Goal: Task Accomplishment & Management: Manage account settings

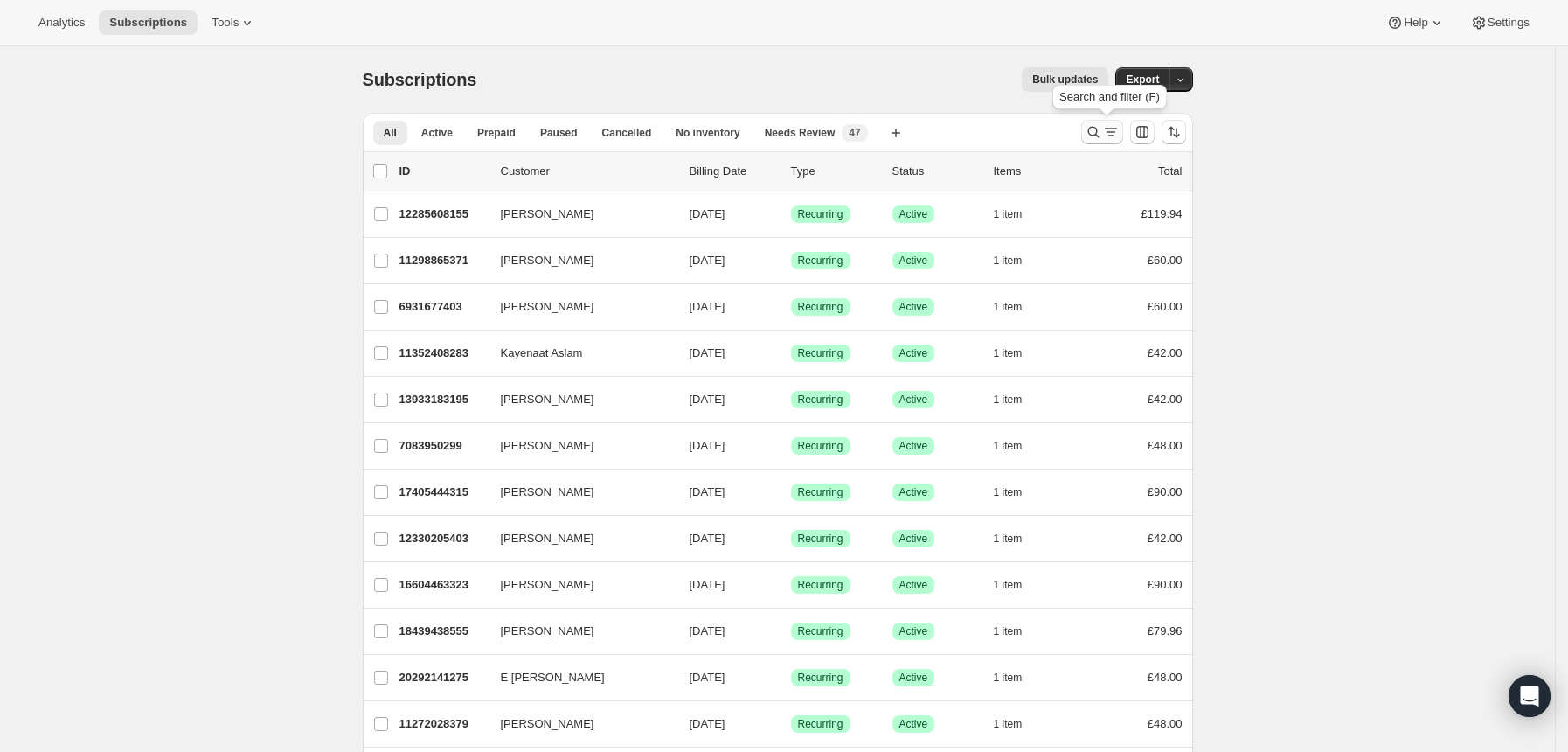
click at [1093, 131] on icon "Search and filter results" at bounding box center [1093, 132] width 18 height 18
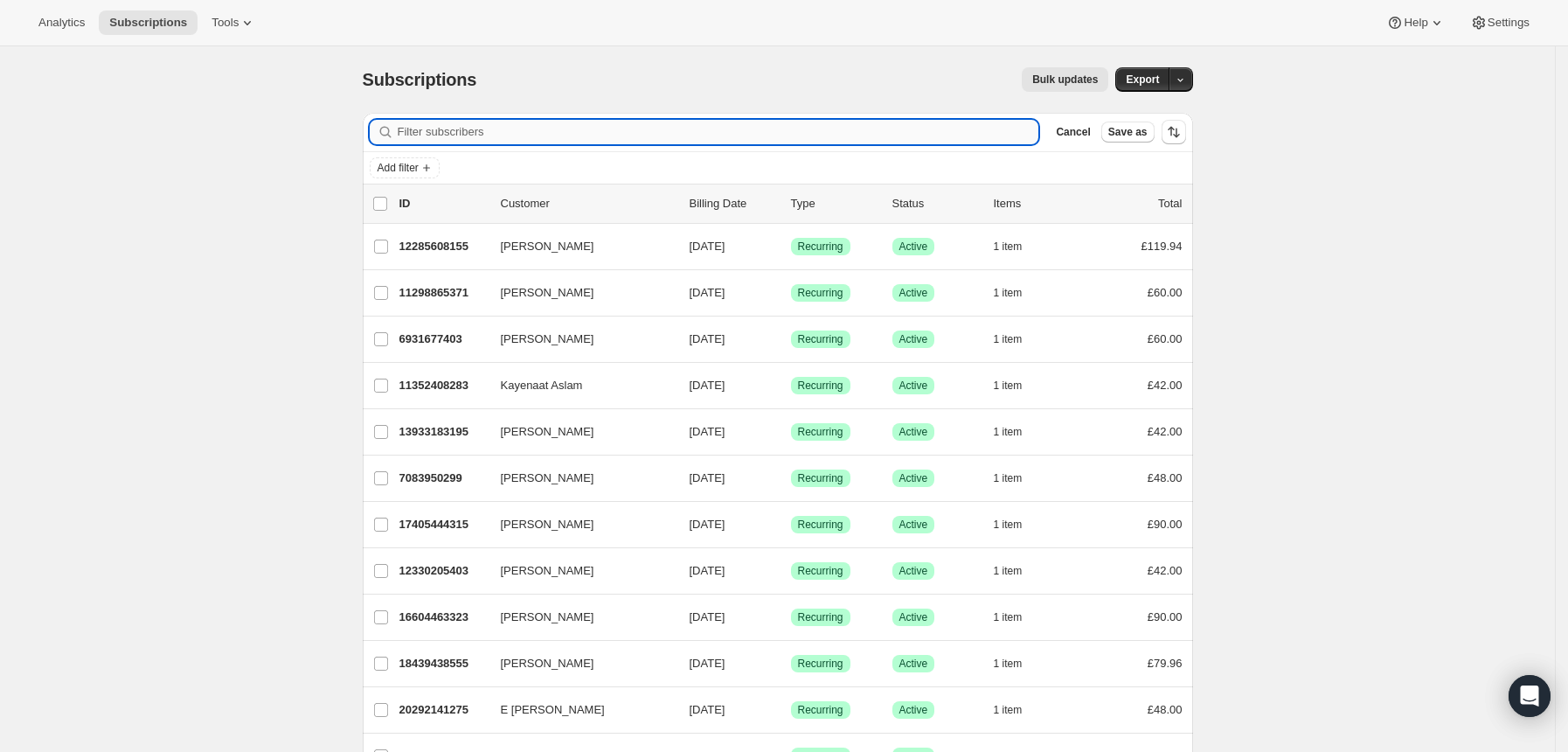
click at [834, 126] on input "Filter subscribers" at bounding box center [719, 132] width 642 height 24
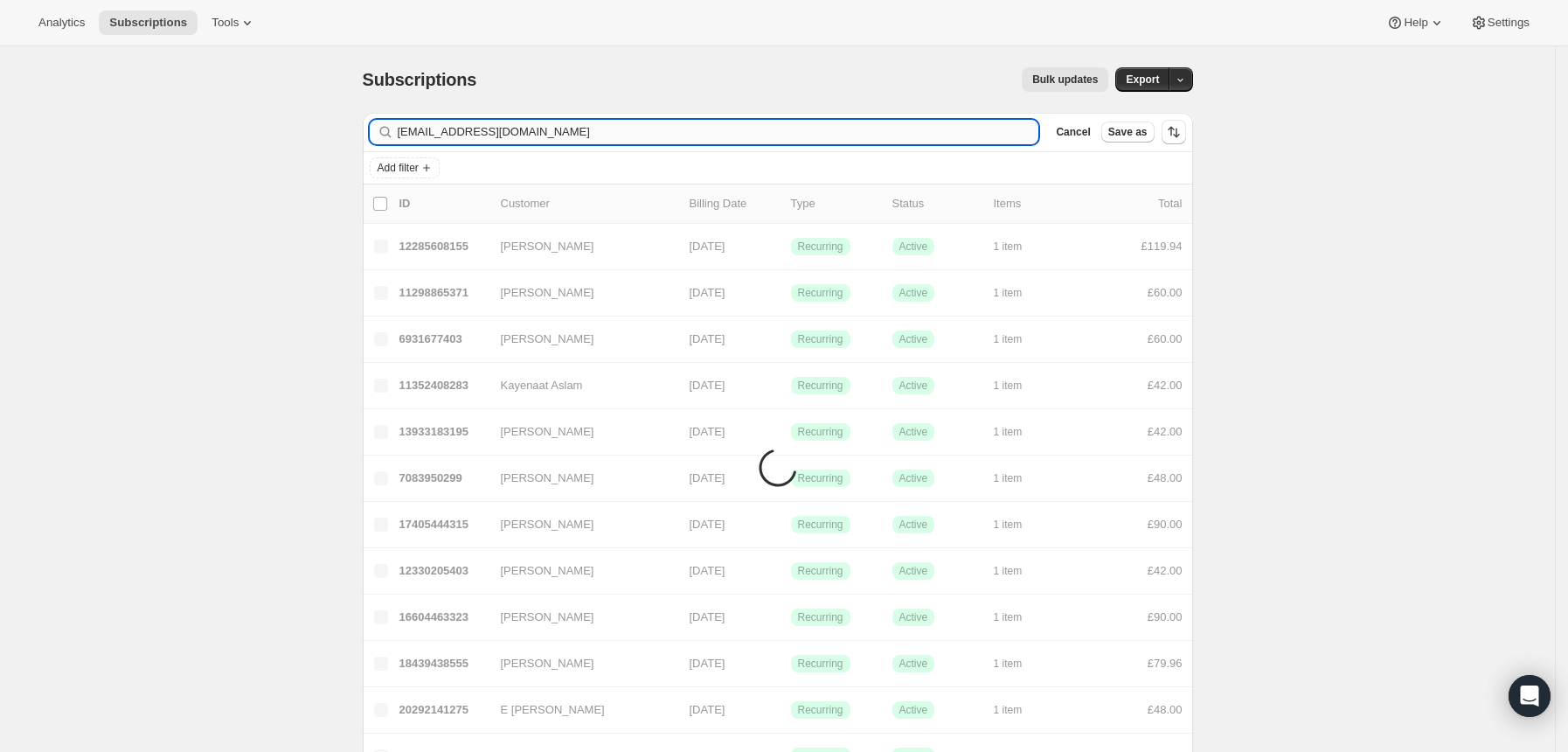
type input "[EMAIL_ADDRESS][DOMAIN_NAME]"
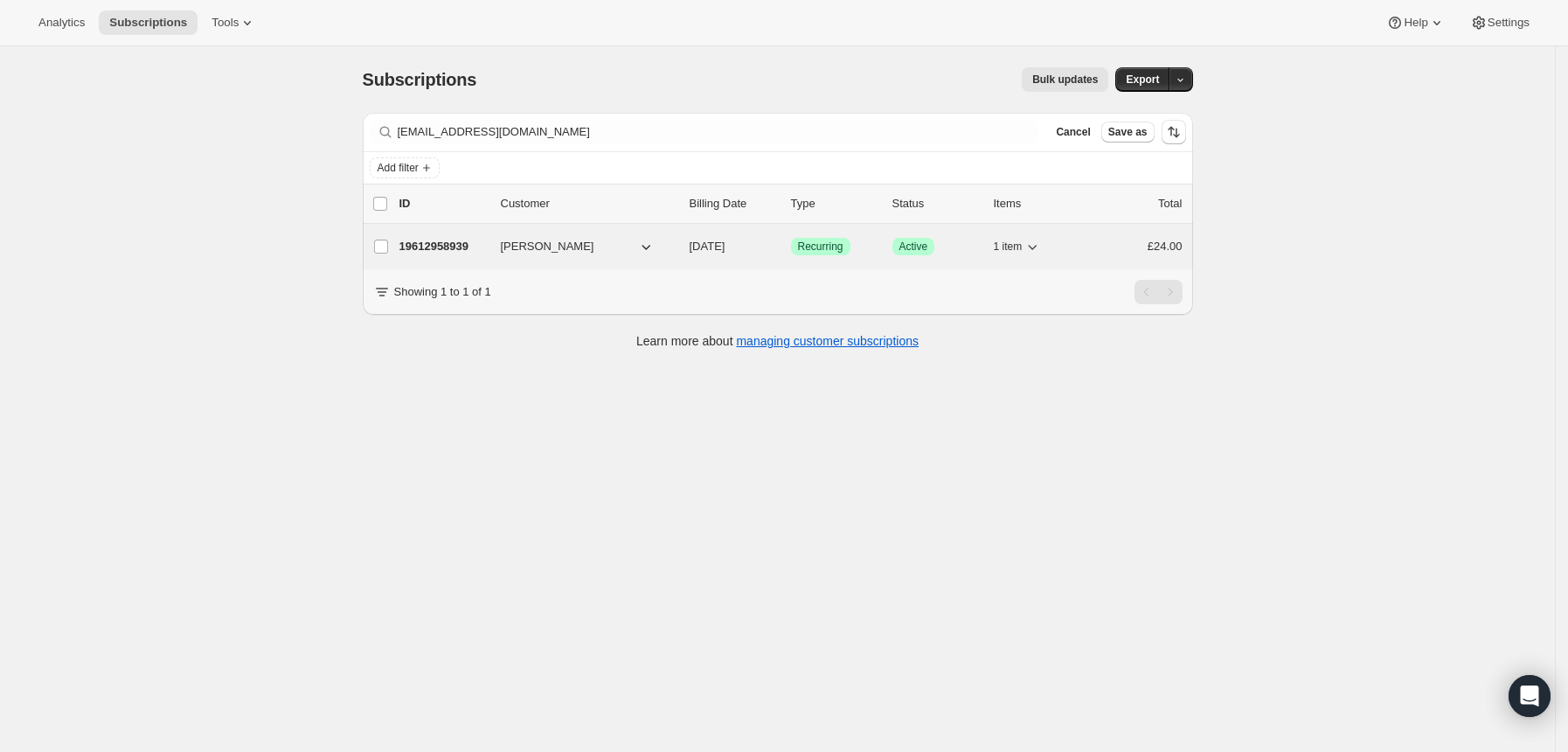
click at [872, 245] on div "Success Recurring" at bounding box center [835, 246] width 88 height 18
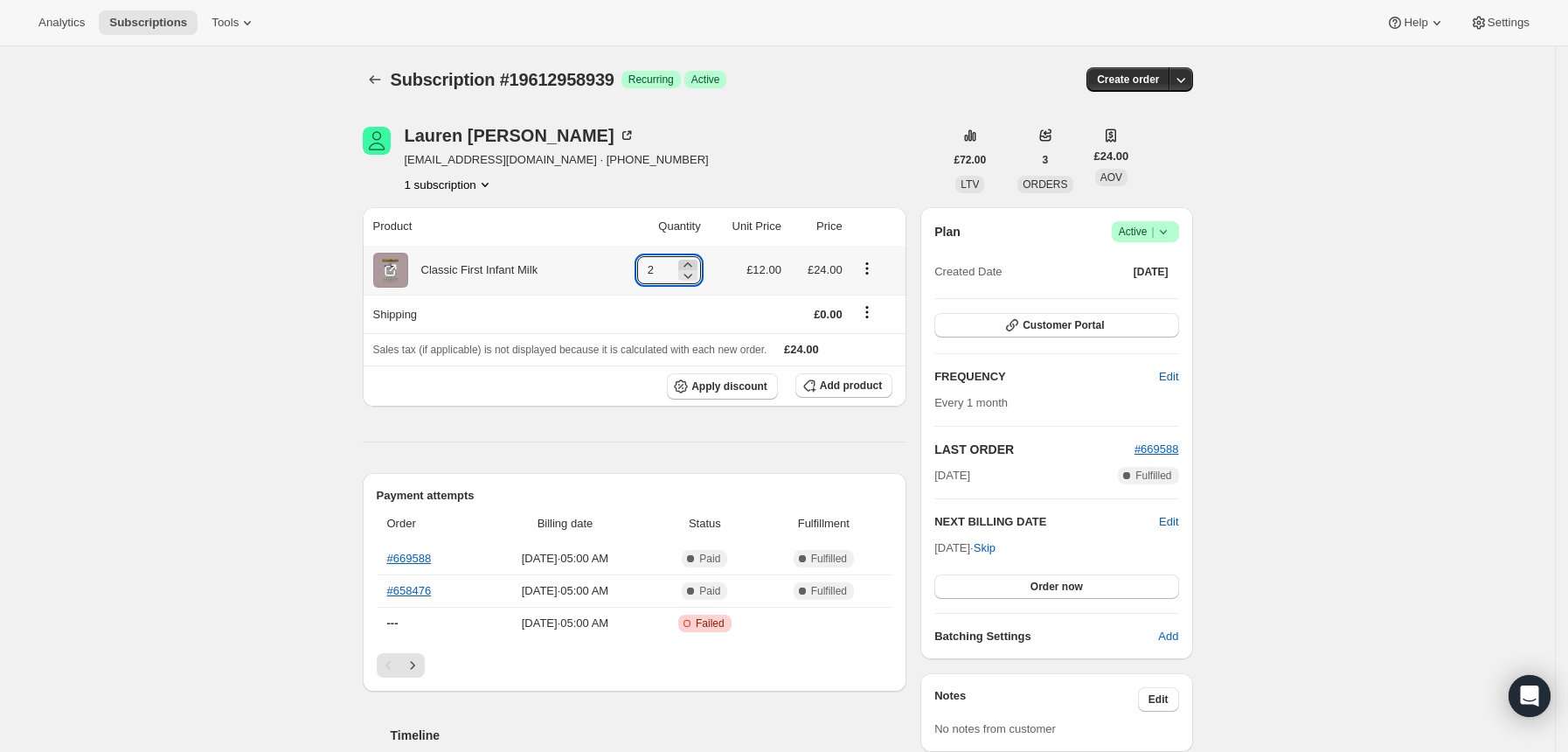
click at [692, 262] on icon at bounding box center [688, 264] width 18 height 18
type input "4"
click at [1094, 325] on span "Customer Portal" at bounding box center [1063, 325] width 81 height 14
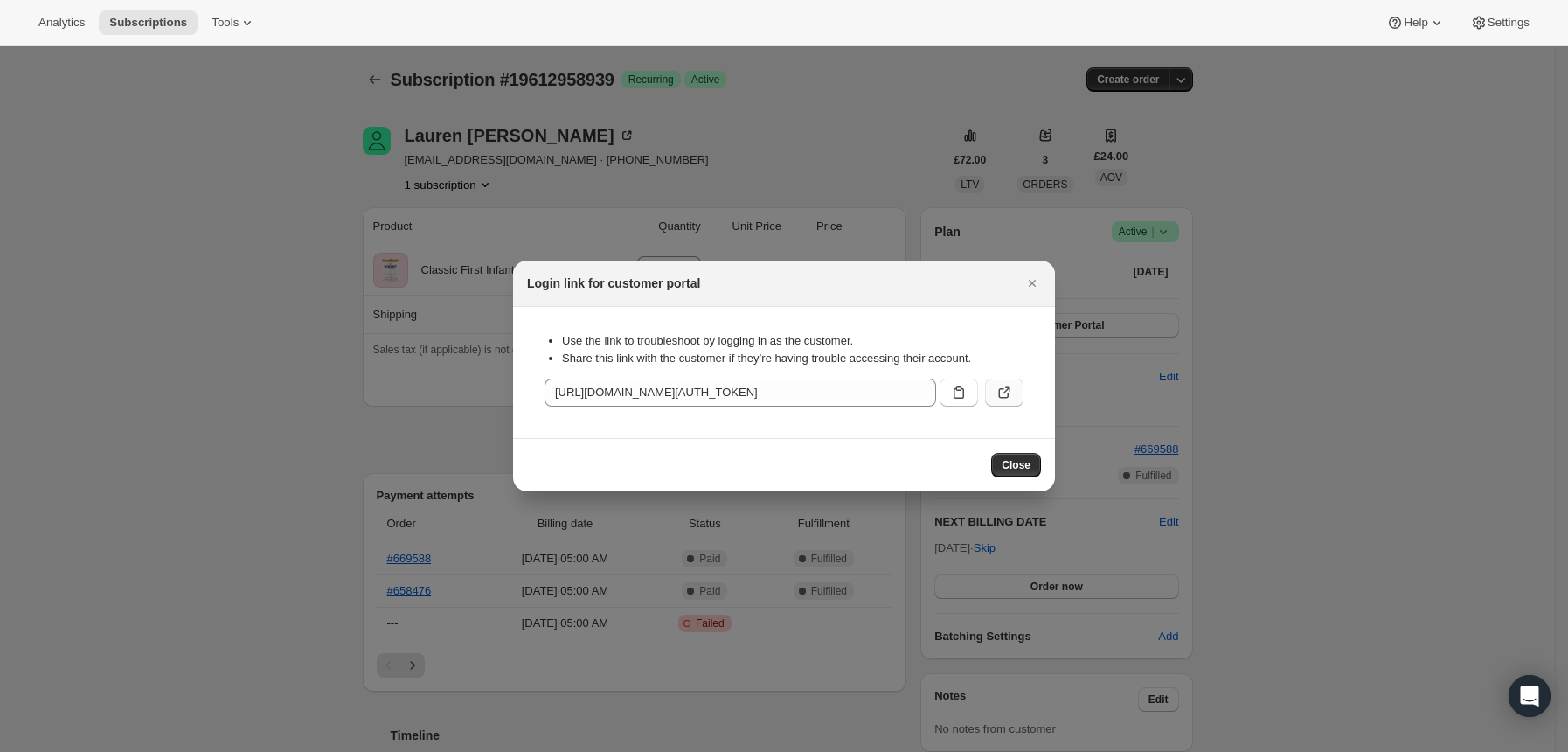
click at [1008, 394] on icon ":red:" at bounding box center [1004, 393] width 10 height 10
click at [1030, 283] on icon "Close" at bounding box center [1032, 283] width 18 height 18
